Goal: Check status: Check status

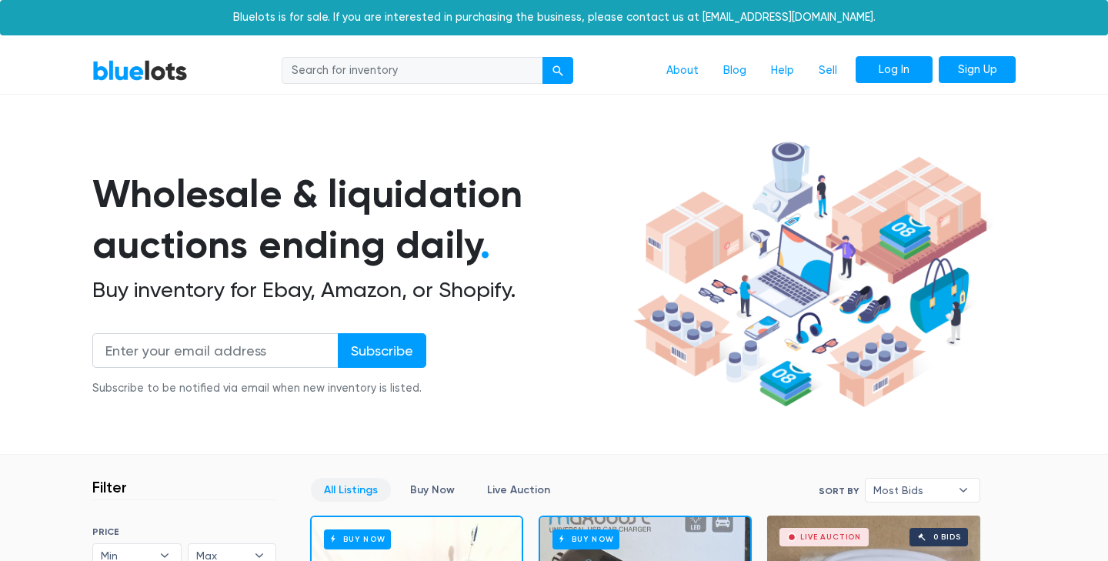
click at [909, 75] on link "Log In" at bounding box center [894, 70] width 77 height 28
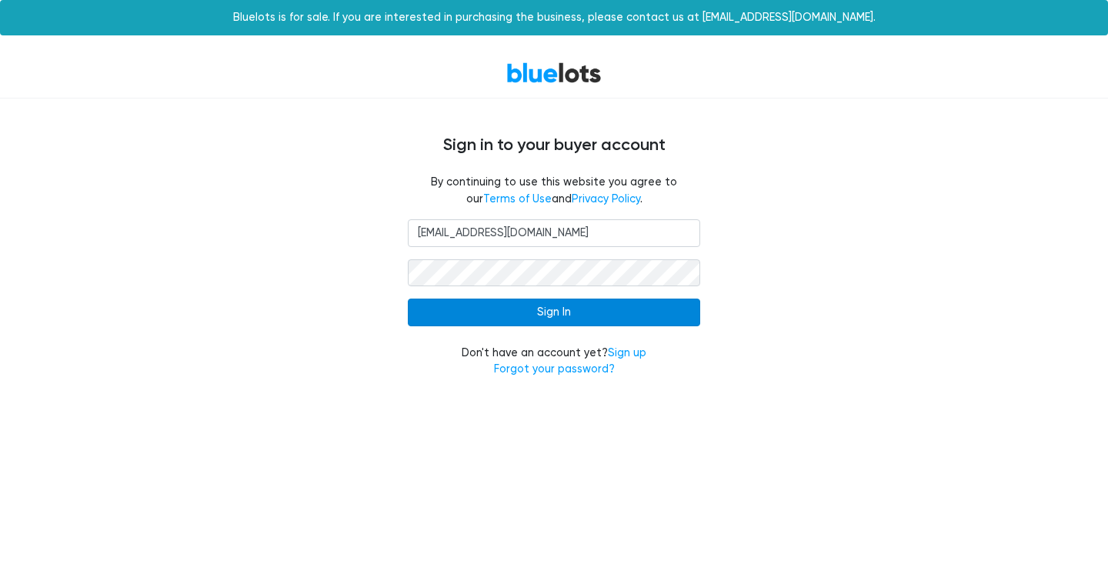
type input "[EMAIL_ADDRESS][DOMAIN_NAME]"
click at [669, 309] on input "Sign In" at bounding box center [554, 313] width 292 height 28
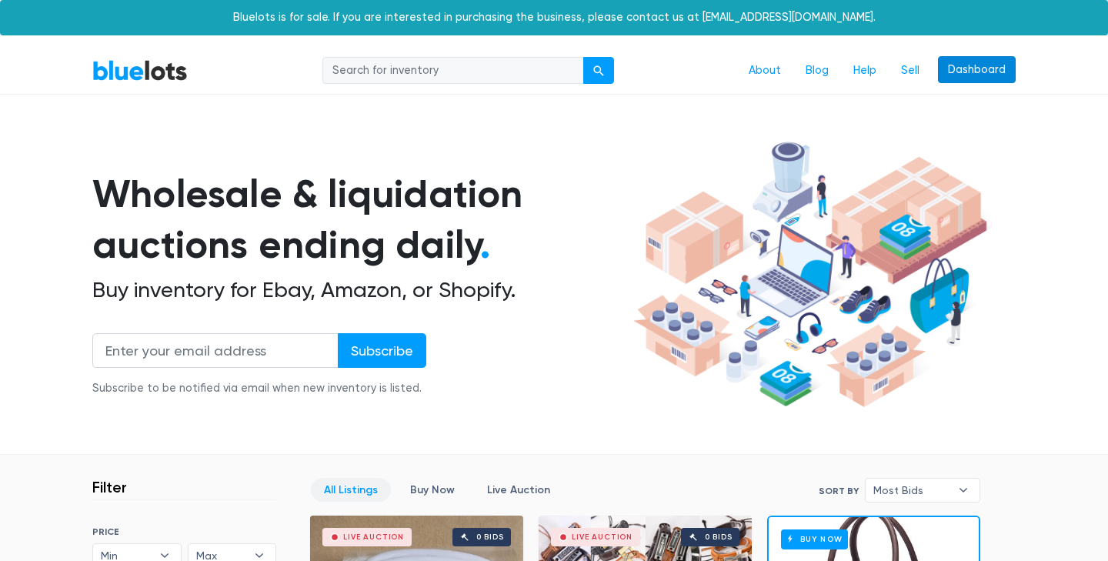
click at [1006, 58] on link "Dashboard" at bounding box center [977, 70] width 78 height 28
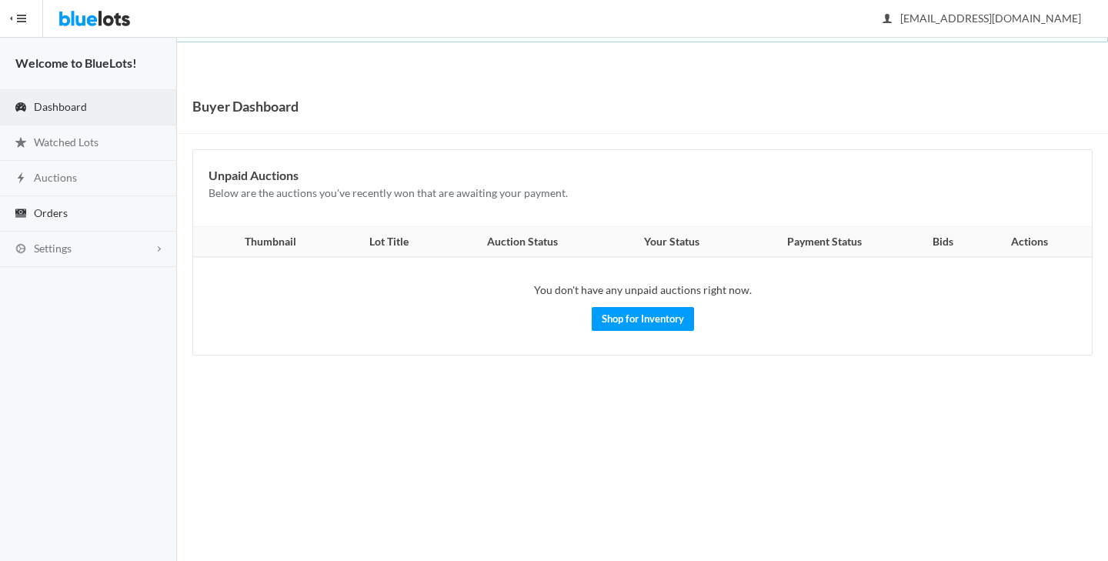
click at [56, 219] on span "Orders" at bounding box center [51, 212] width 34 height 13
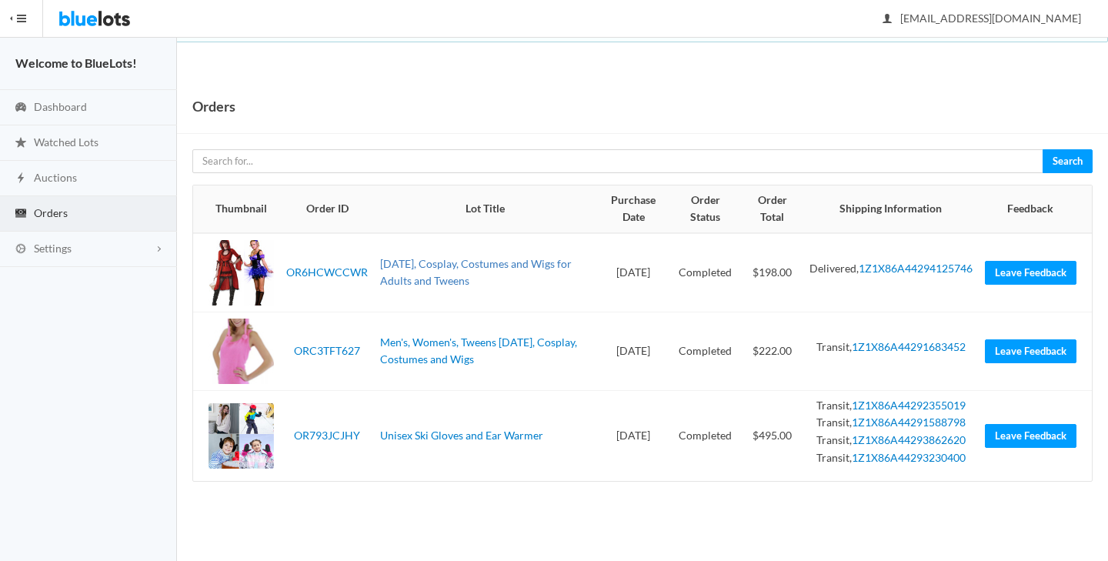
click at [539, 266] on link "[DATE], Cosplay, Costumes and Wigs for Adults and Tweens" at bounding box center [476, 272] width 192 height 31
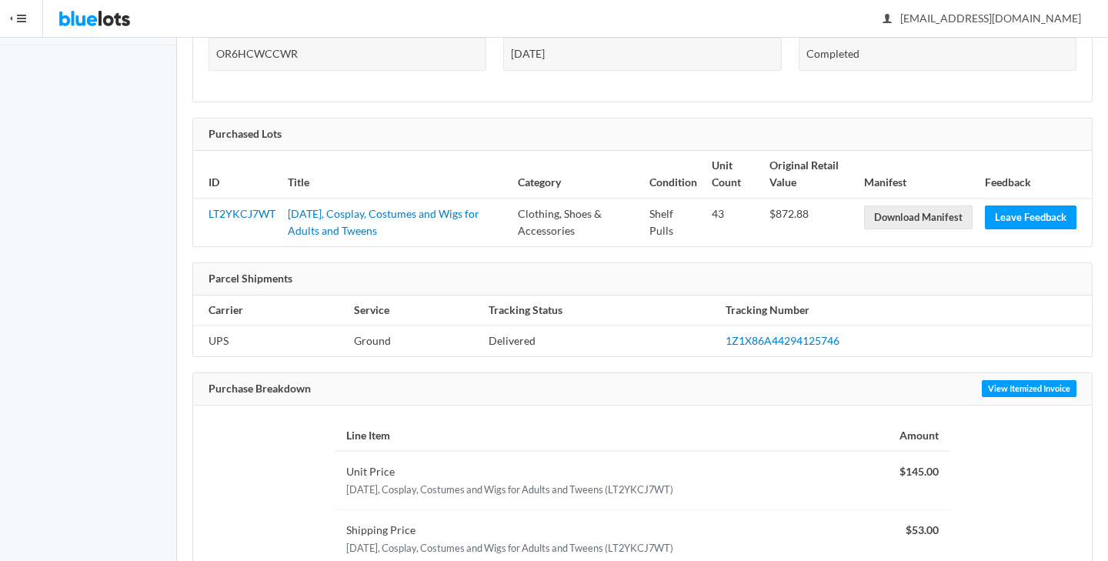
scroll to position [259, 0]
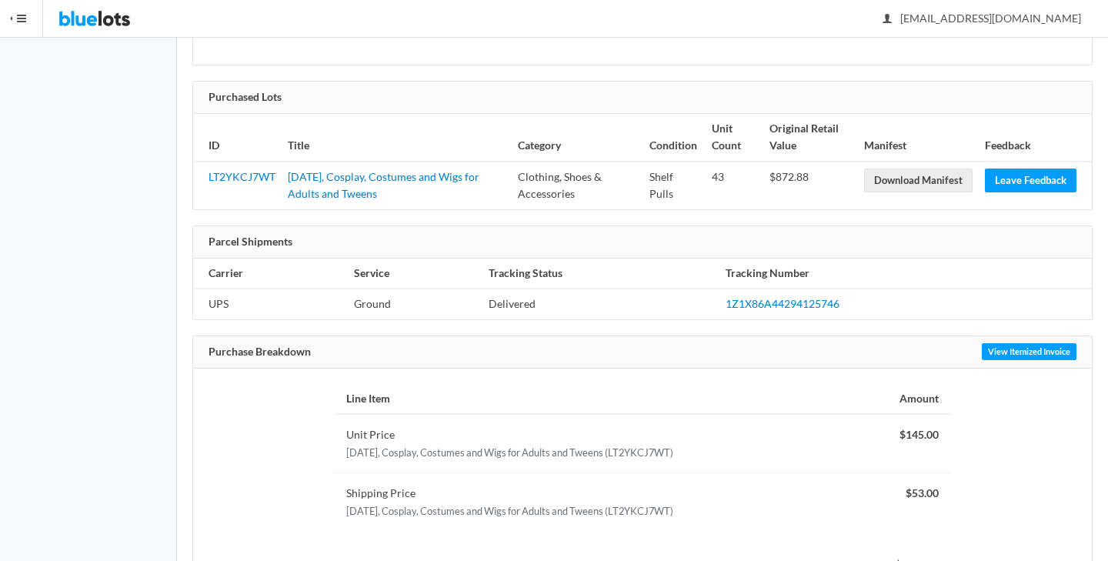
click at [359, 187] on td "[DATE], Cosplay, Costumes and Wigs for Adults and Tweens" at bounding box center [397, 186] width 230 height 48
click at [360, 182] on link "[DATE], Cosplay, Costumes and Wigs for Adults and Tweens" at bounding box center [384, 185] width 192 height 31
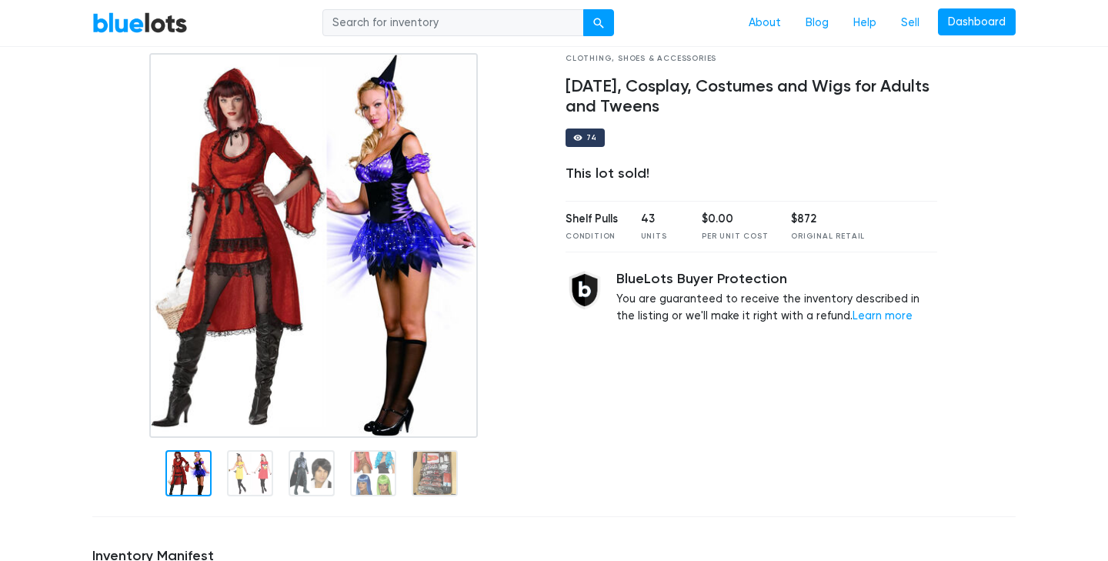
scroll to position [37, 0]
